Goal: Information Seeking & Learning: Learn about a topic

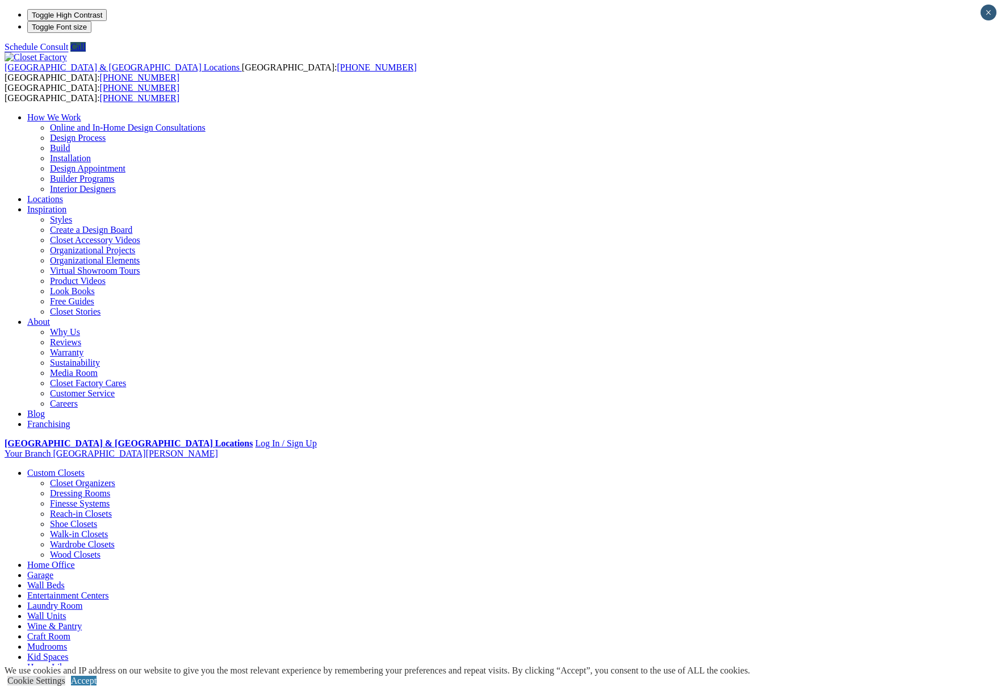
click at [53, 570] on link "Garage" at bounding box center [40, 575] width 26 height 10
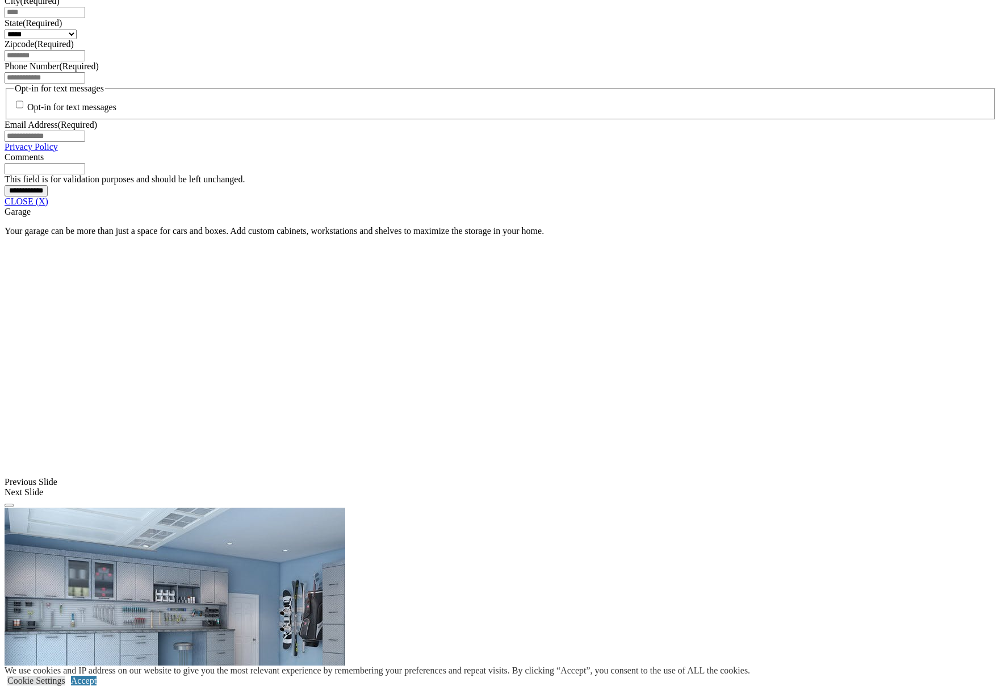
scroll to position [852, 0]
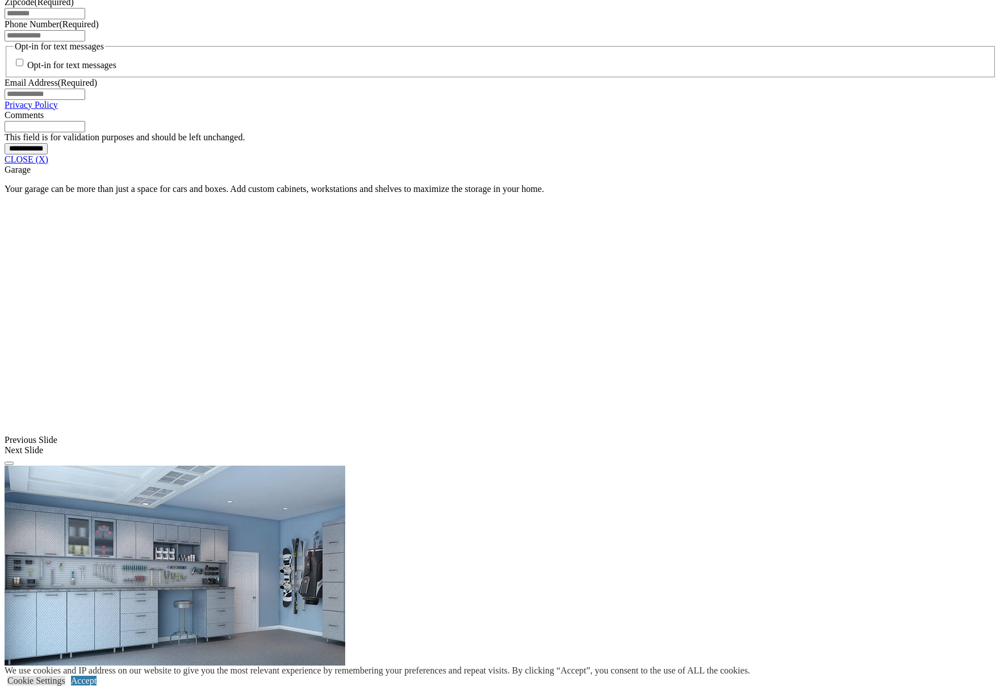
scroll to position [1079, 0]
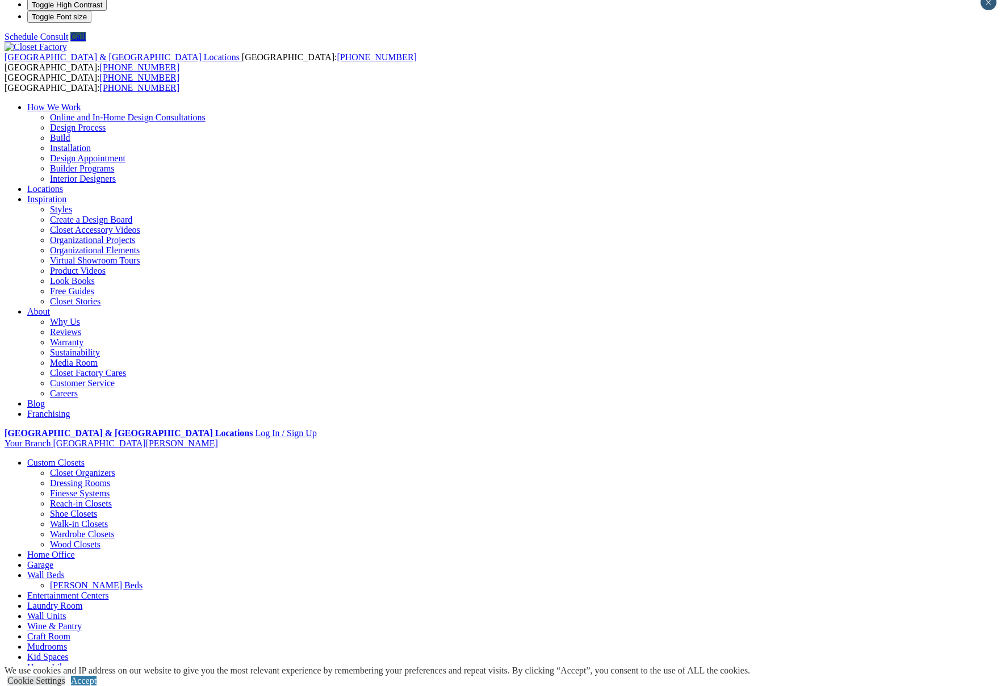
scroll to position [0, 0]
